Goal: Task Accomplishment & Management: Manage account settings

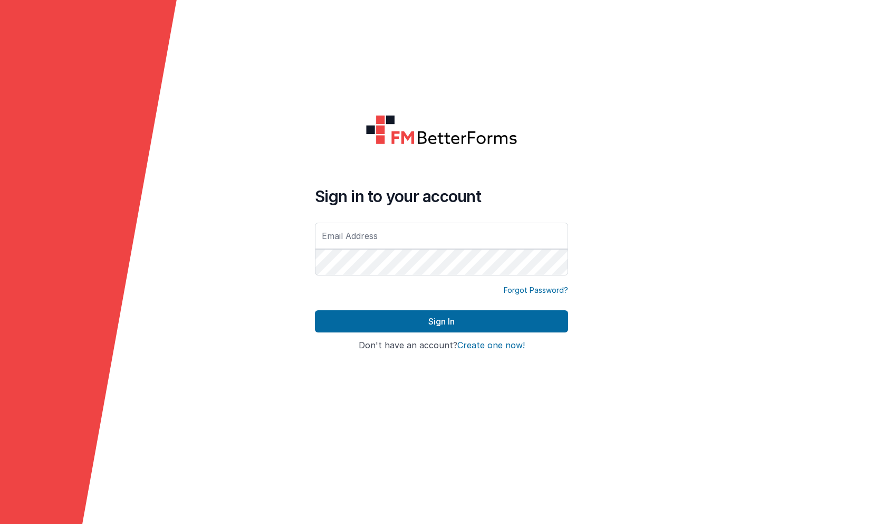
type input "[EMAIL_ADDRESS][DOMAIN_NAME]"
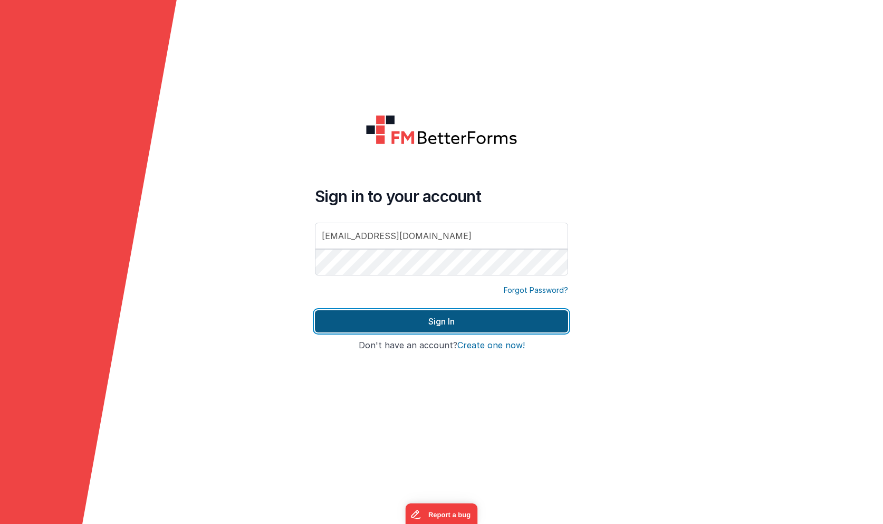
click at [428, 320] on button "Sign In" at bounding box center [441, 321] width 253 height 22
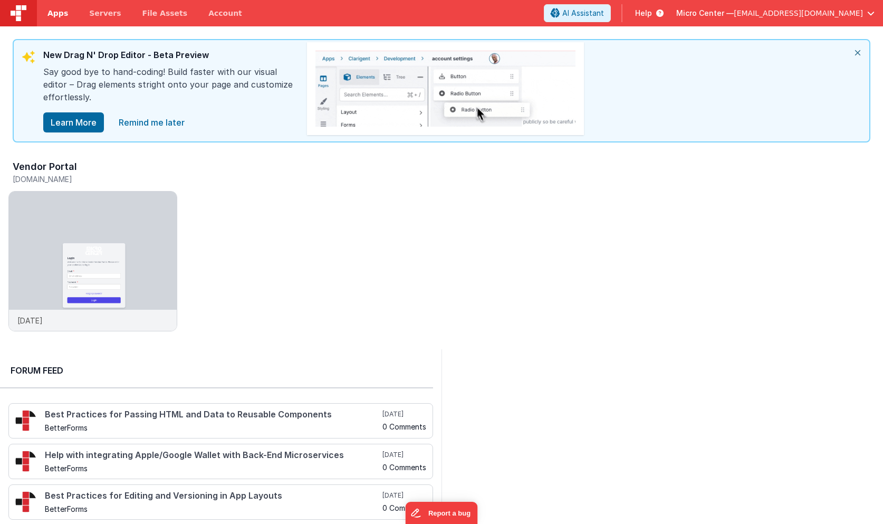
click at [59, 12] on span "Apps" at bounding box center [57, 13] width 21 height 11
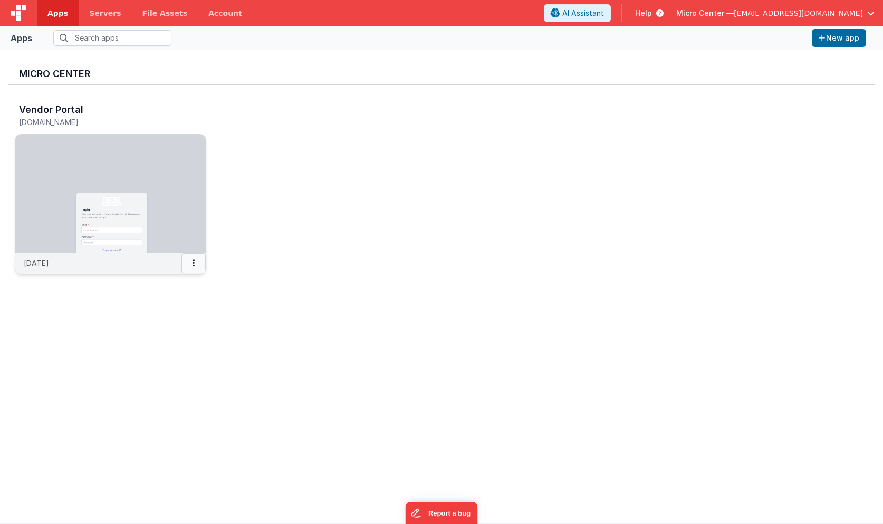
click at [195, 264] on button at bounding box center [194, 263] width 24 height 20
click at [183, 285] on link "Settings" at bounding box center [169, 283] width 73 height 19
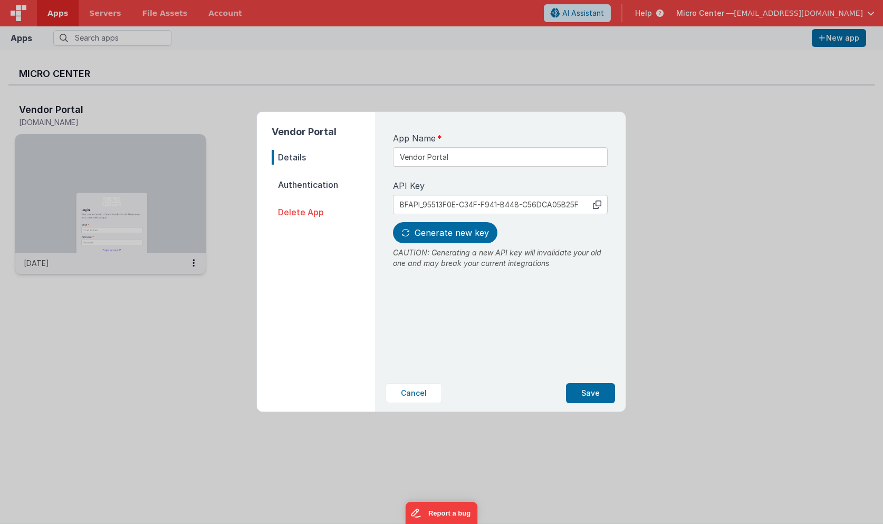
click at [311, 189] on span "Authentication" at bounding box center [323, 184] width 103 height 15
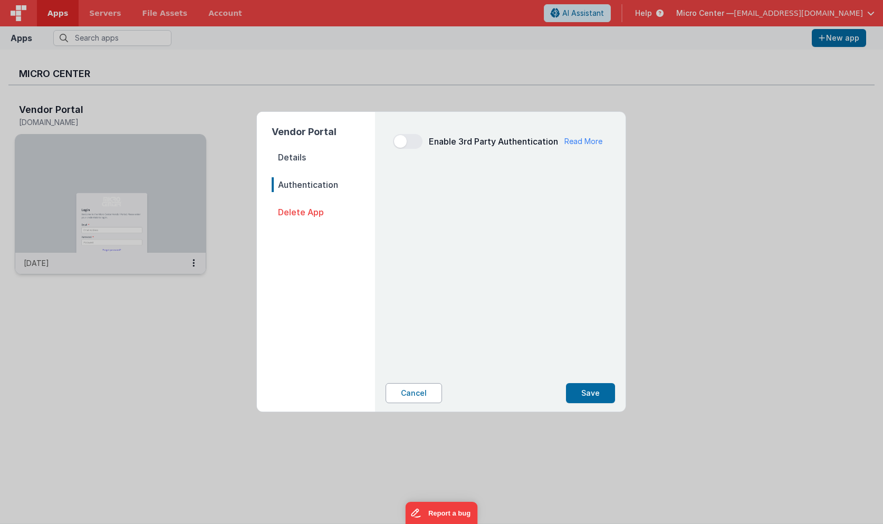
click at [415, 390] on button "Cancel" at bounding box center [414, 393] width 56 height 20
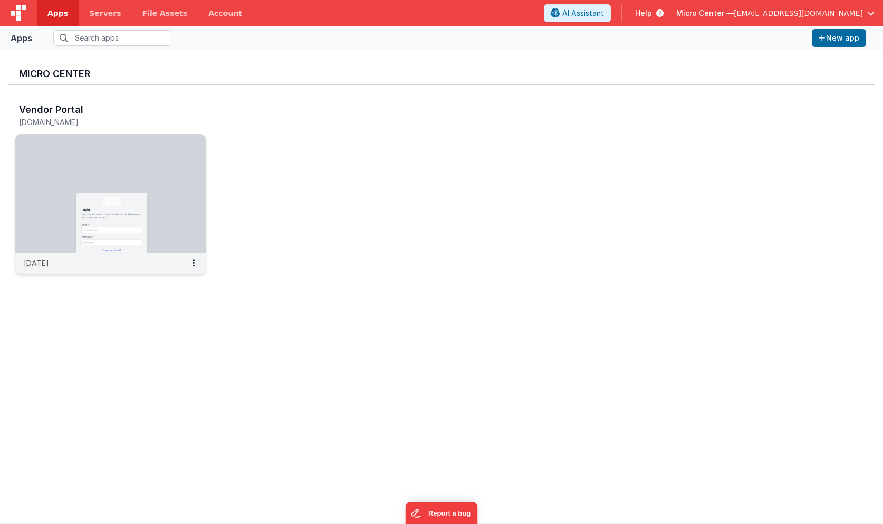
click at [231, 395] on div "Micro Center Vendor Portal [DOMAIN_NAME] [DATE]" at bounding box center [441, 286] width 866 height 457
click at [101, 13] on span "Servers" at bounding box center [105, 13] width 32 height 11
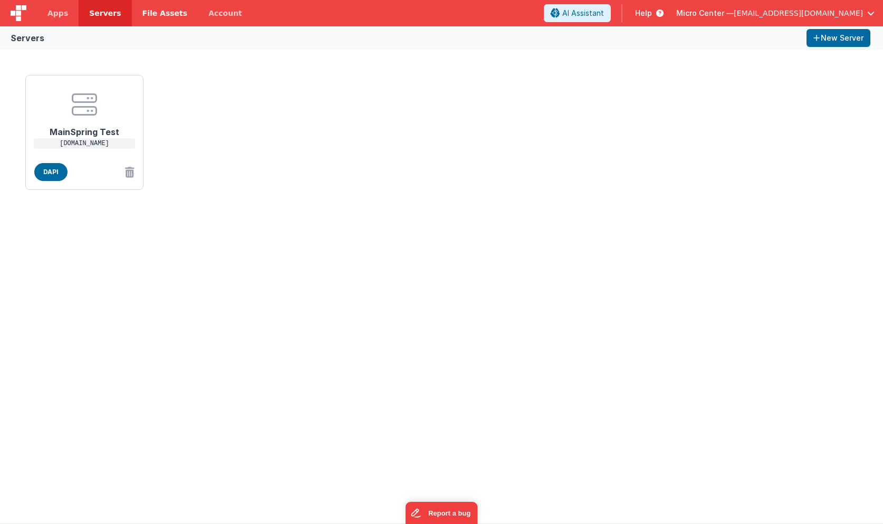
click at [154, 13] on span "File Assets" at bounding box center [164, 13] width 45 height 11
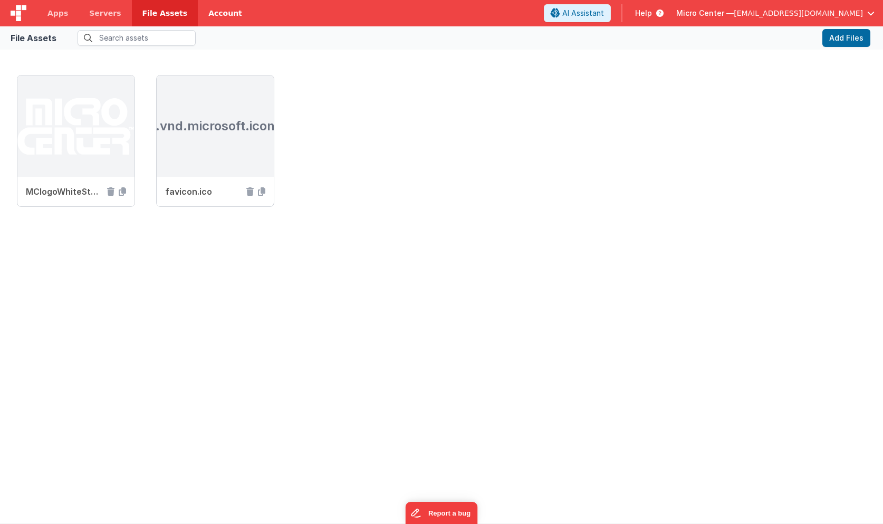
click at [207, 15] on link "Account" at bounding box center [225, 13] width 55 height 26
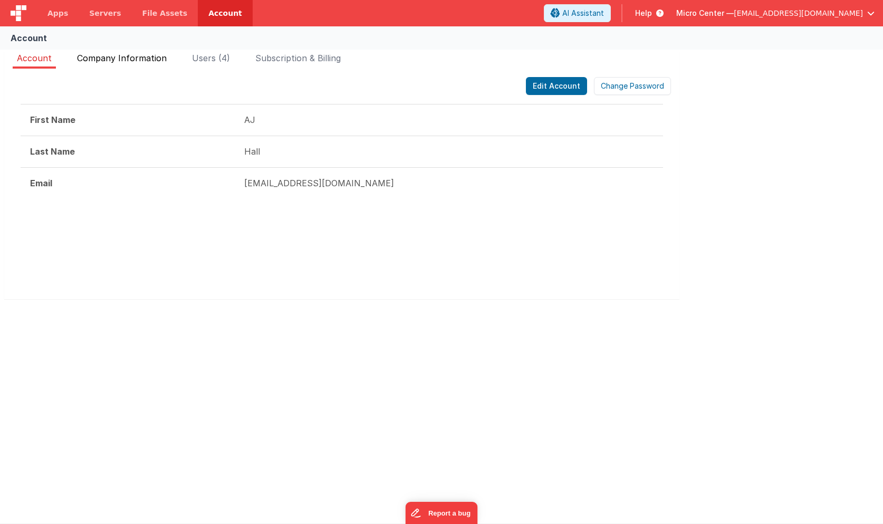
click at [132, 61] on span "Company Information" at bounding box center [122, 58] width 90 height 11
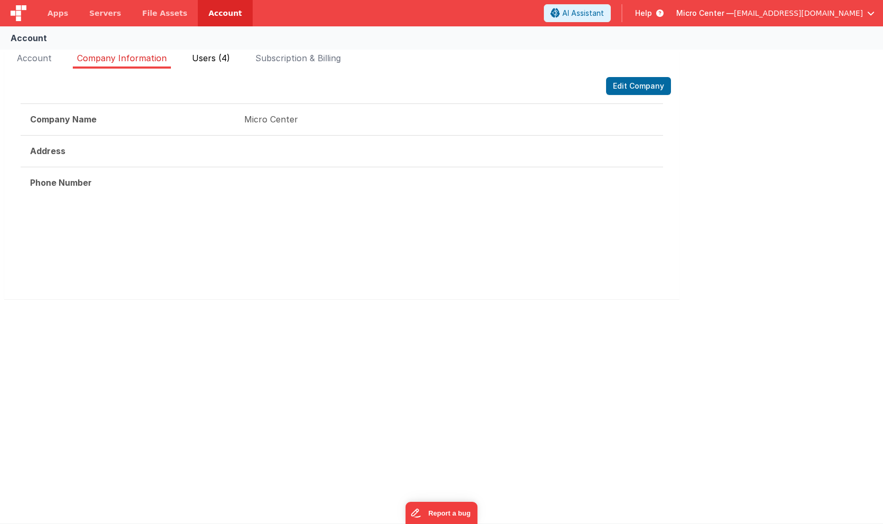
click at [211, 57] on span "Users (4)" at bounding box center [211, 58] width 38 height 11
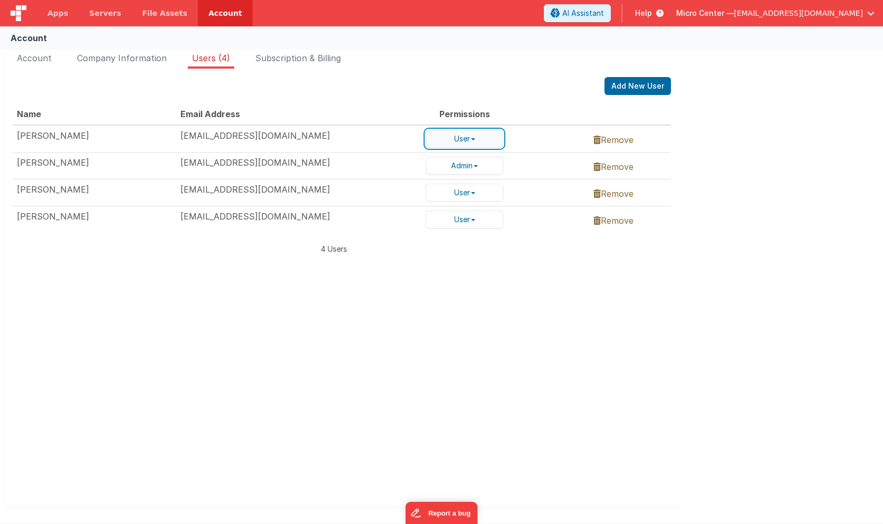
click at [479, 135] on button "User" at bounding box center [465, 139] width 78 height 18
drag, startPoint x: 478, startPoint y: 75, endPoint x: 460, endPoint y: 75, distance: 17.4
click at [478, 75] on div "Edit Account Change Password First Name [PERSON_NAME] Last Name [PERSON_NAME] E…" at bounding box center [341, 288] width 675 height 438
click at [296, 60] on span "Subscription & Billing" at bounding box center [297, 58] width 85 height 11
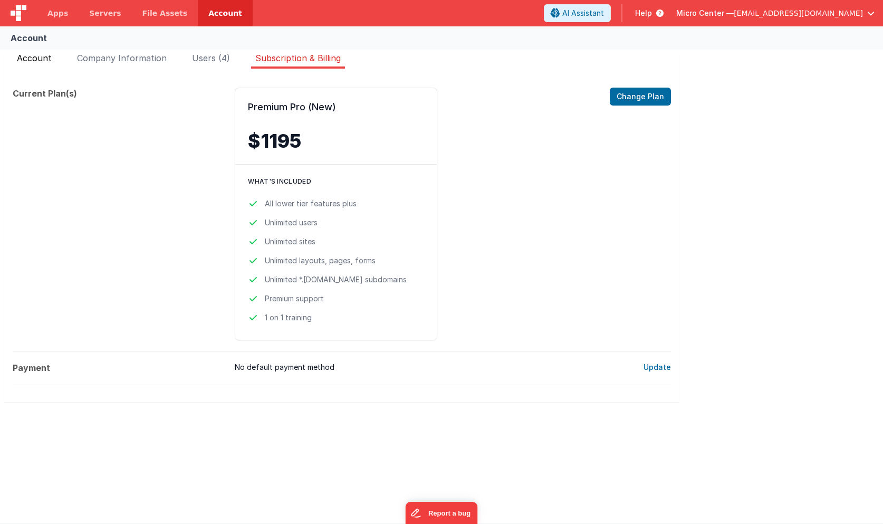
click at [45, 60] on span "Account" at bounding box center [34, 58] width 35 height 11
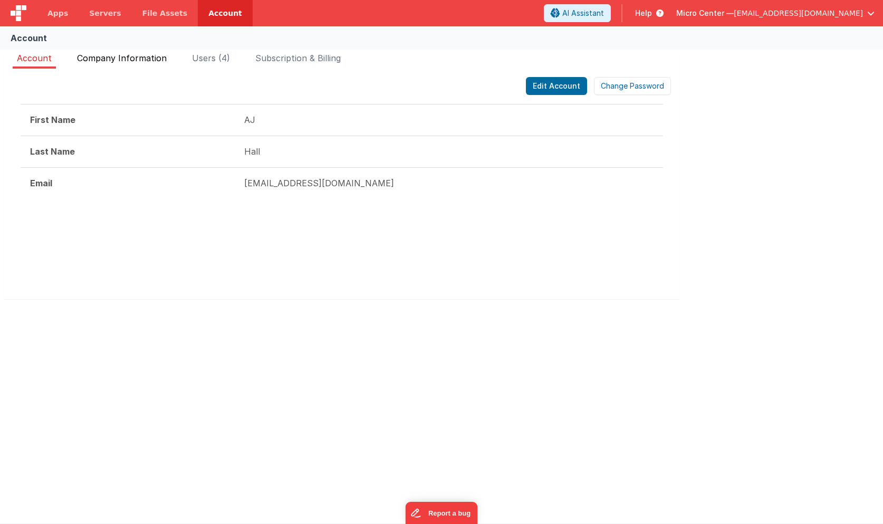
click at [100, 61] on span "Company Information" at bounding box center [122, 58] width 90 height 11
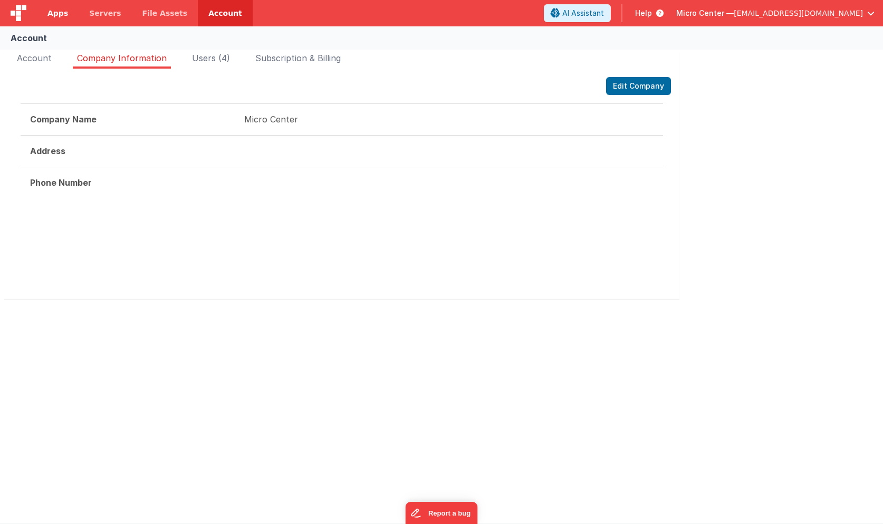
click at [60, 17] on span "Apps" at bounding box center [57, 13] width 21 height 11
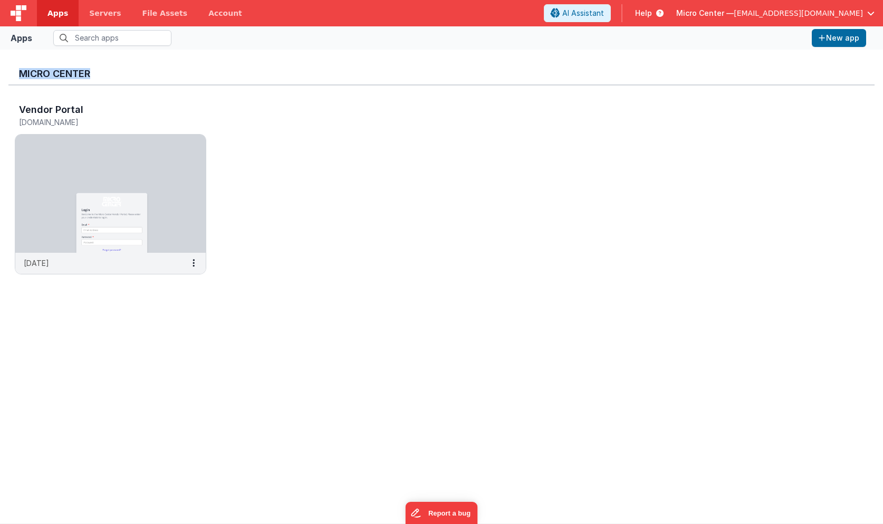
drag, startPoint x: 16, startPoint y: 73, endPoint x: 111, endPoint y: 74, distance: 94.5
click at [111, 74] on div "Micro Center" at bounding box center [441, 71] width 866 height 27
click at [107, 100] on div "Vendor Portal [DOMAIN_NAME]" at bounding box center [111, 117] width 192 height 34
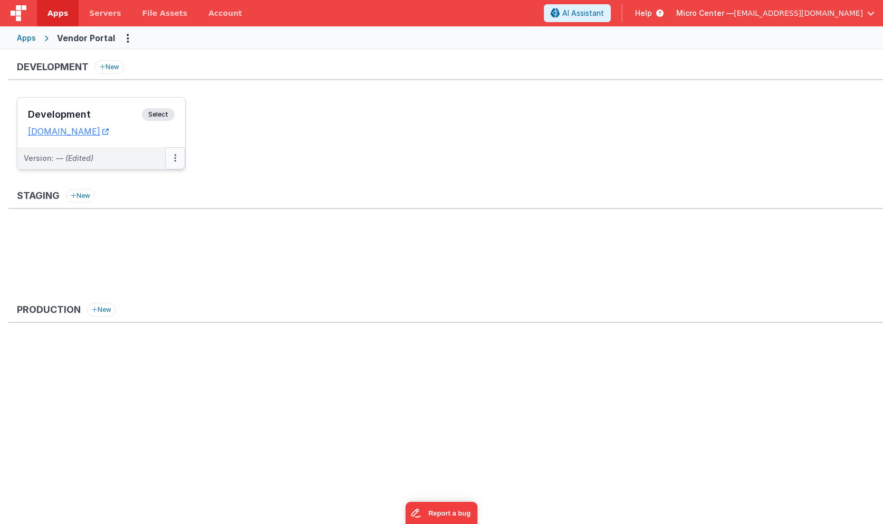
click at [173, 156] on button at bounding box center [175, 158] width 20 height 22
click at [158, 203] on link "Open Helper" at bounding box center [138, 201] width 93 height 19
click at [399, 265] on div at bounding box center [441, 262] width 883 height 524
click at [179, 158] on button at bounding box center [175, 158] width 20 height 22
click at [154, 184] on link "Edit" at bounding box center [138, 182] width 93 height 19
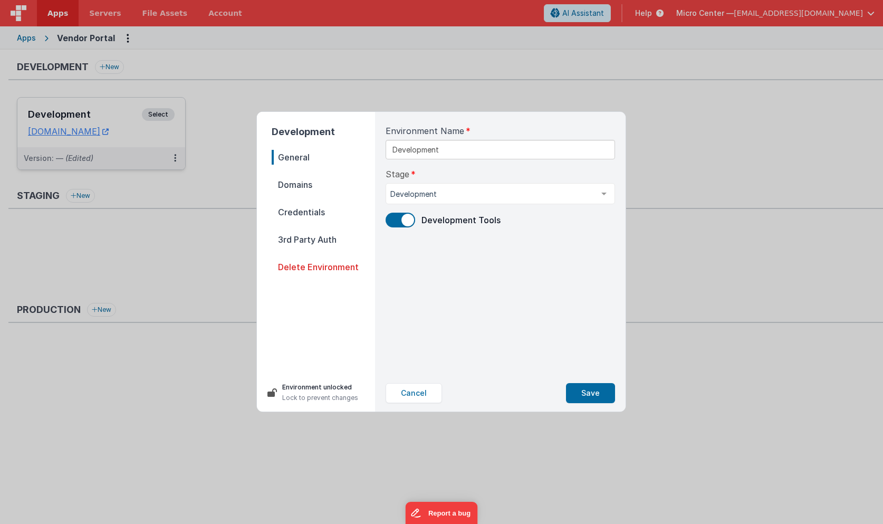
click at [288, 186] on span "Domains" at bounding box center [323, 184] width 103 height 15
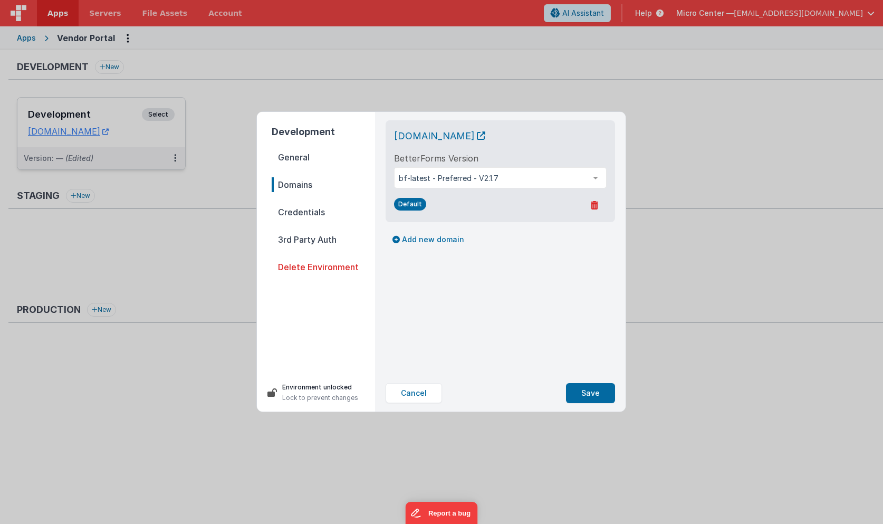
click at [294, 213] on span "Credentials" at bounding box center [323, 212] width 103 height 15
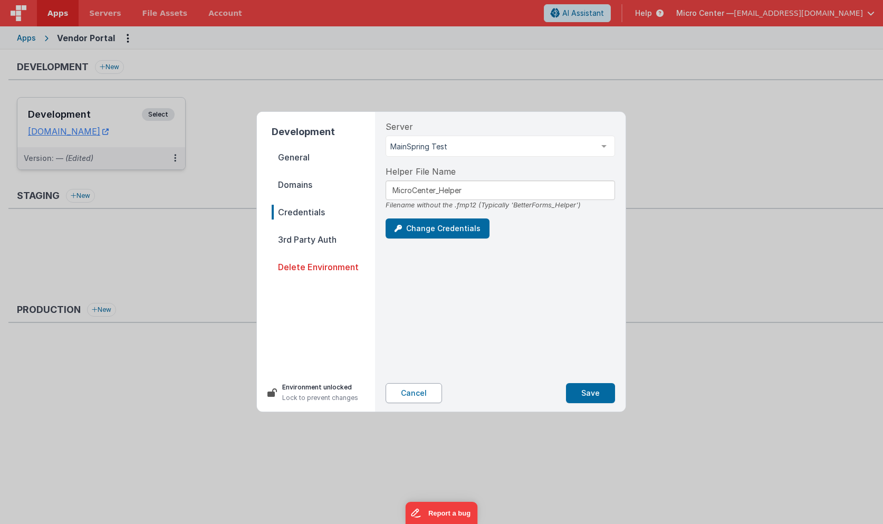
click at [415, 395] on button "Cancel" at bounding box center [414, 393] width 56 height 20
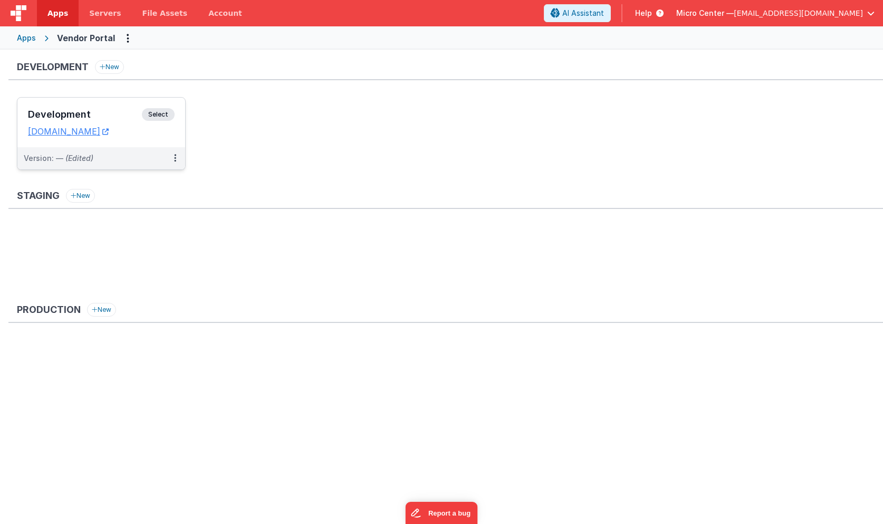
click at [280, 399] on ul at bounding box center [450, 374] width 866 height 69
click at [472, 175] on ul "Development Select URLs [DOMAIN_NAME] Version: — (Edited)" at bounding box center [450, 138] width 866 height 83
click at [419, 261] on ul at bounding box center [450, 260] width 866 height 69
click at [27, 39] on div "Apps" at bounding box center [26, 38] width 19 height 11
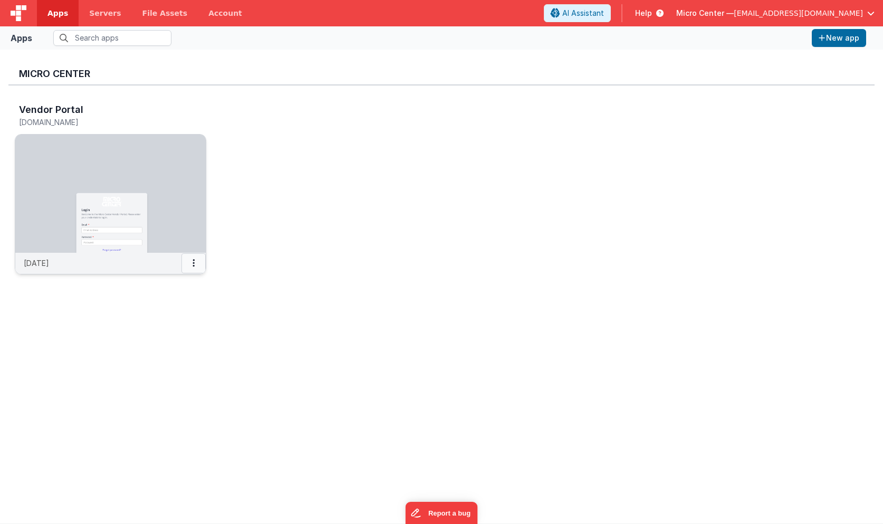
click at [196, 262] on button at bounding box center [194, 263] width 24 height 20
click at [160, 287] on link "Settings" at bounding box center [169, 283] width 73 height 19
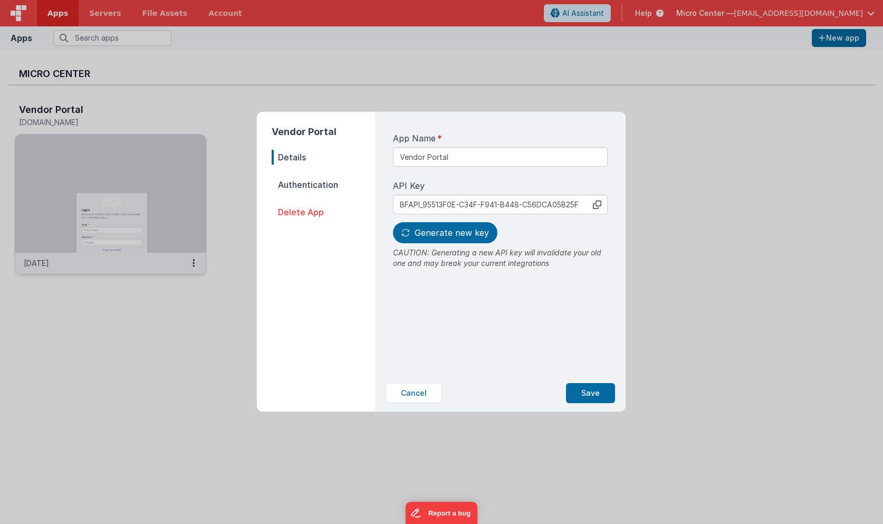
click at [309, 184] on span "Authentication" at bounding box center [323, 184] width 103 height 15
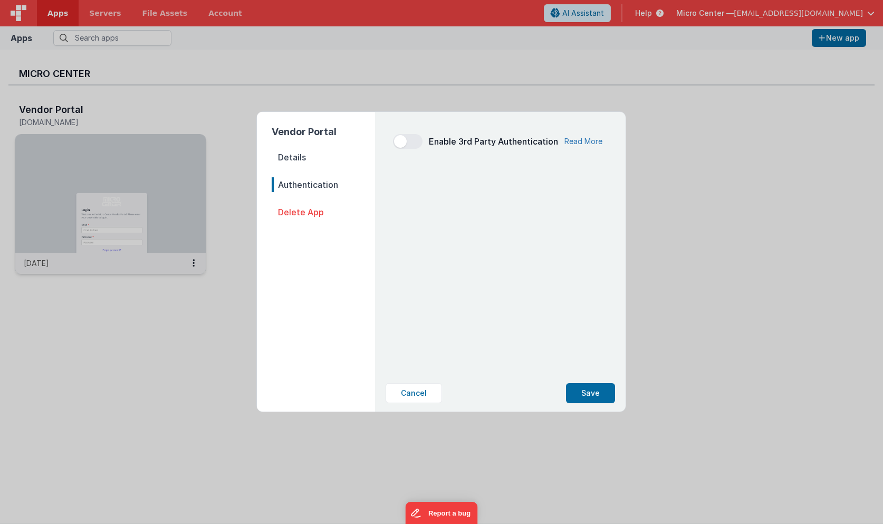
click at [588, 144] on link "Read More" at bounding box center [584, 141] width 38 height 11
click at [404, 396] on button "Cancel" at bounding box center [414, 393] width 56 height 20
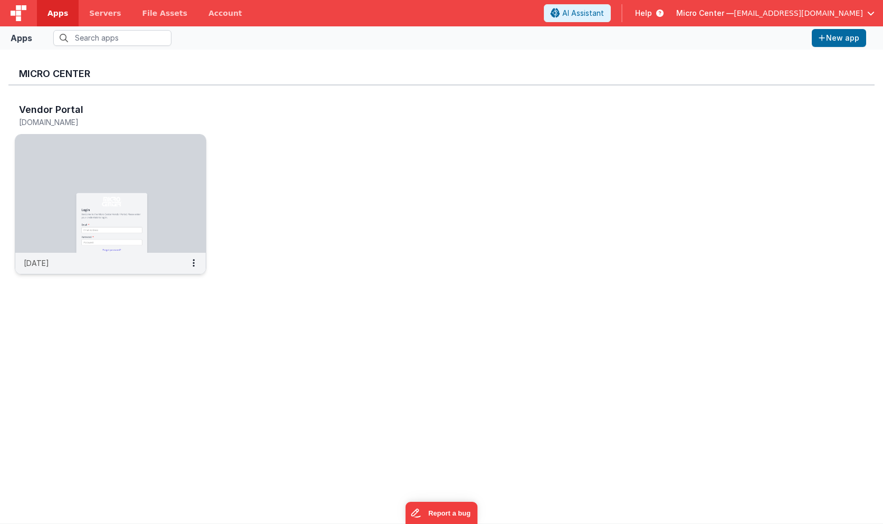
click at [272, 398] on div "Micro Center Vendor Portal [DOMAIN_NAME] [DATE]" at bounding box center [441, 286] width 866 height 457
